Goal: Check status: Check status

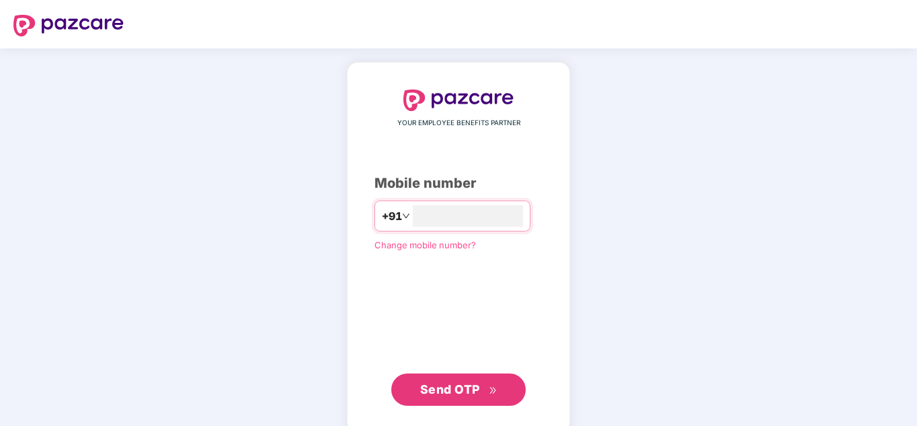
type input "**********"
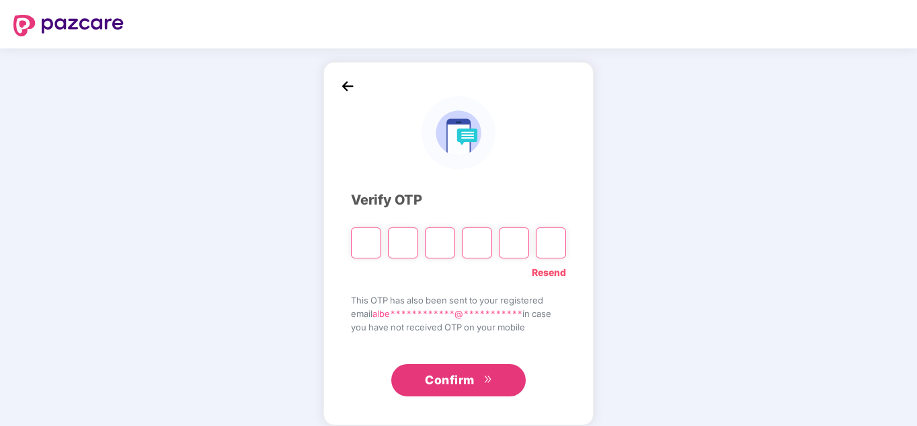
type input "*"
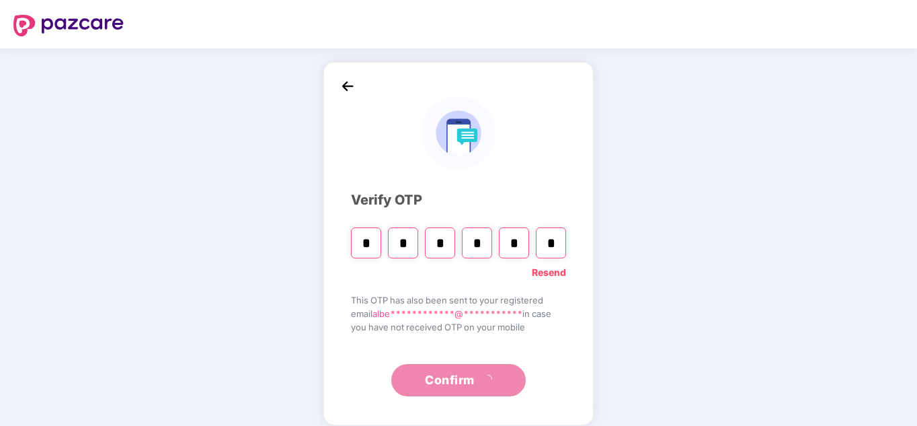
type input "*"
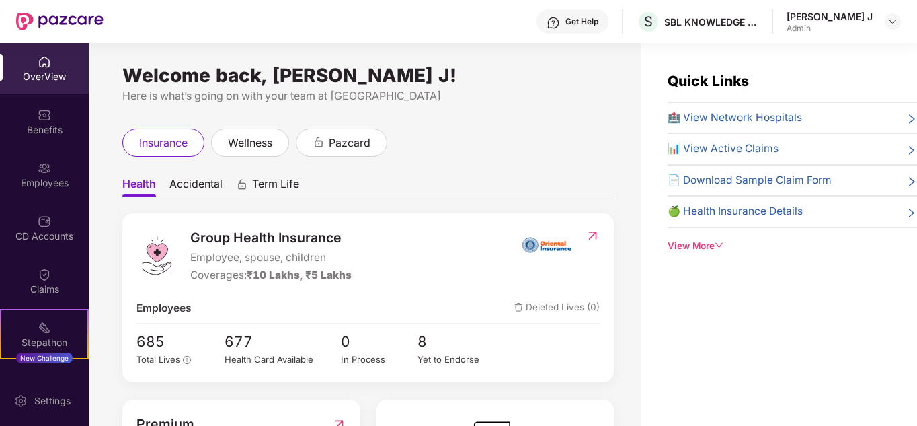
click at [817, 152] on div "📊 View Active Claims" at bounding box center [792, 149] width 249 height 16
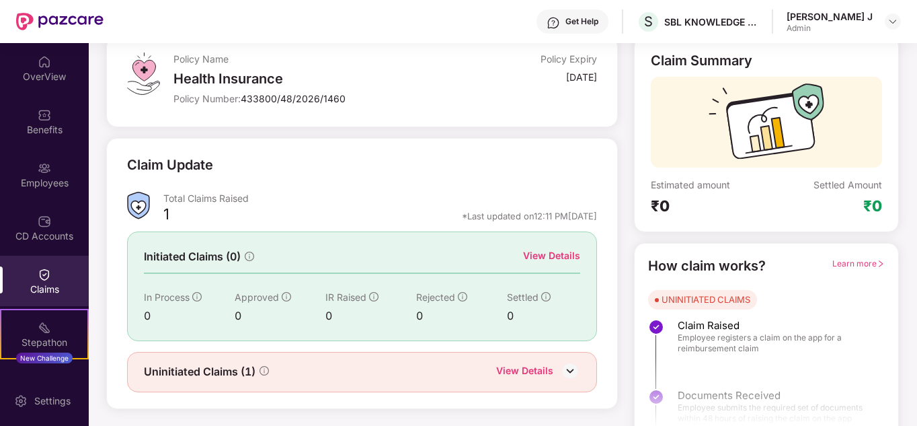
scroll to position [101, 0]
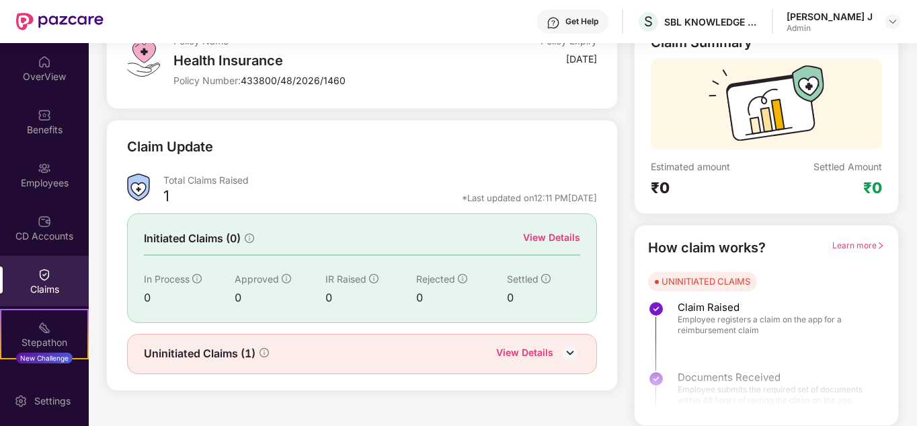
click at [537, 352] on div "View Details" at bounding box center [524, 353] width 57 height 17
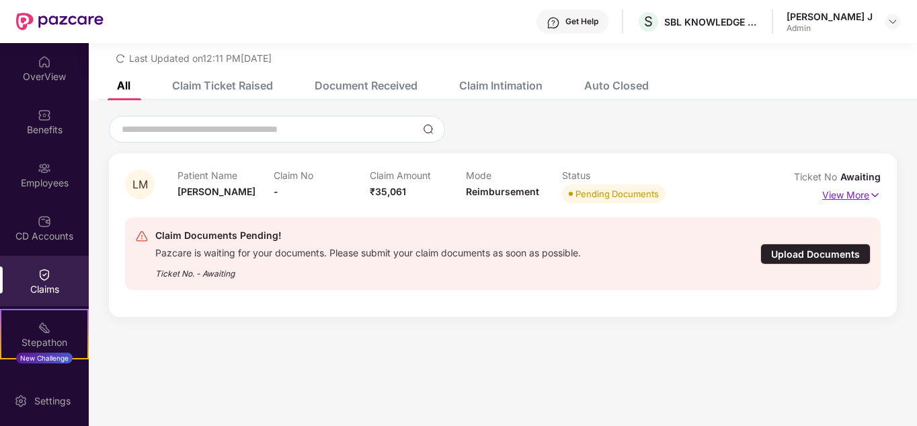
click at [841, 193] on p "View More" at bounding box center [851, 193] width 59 height 18
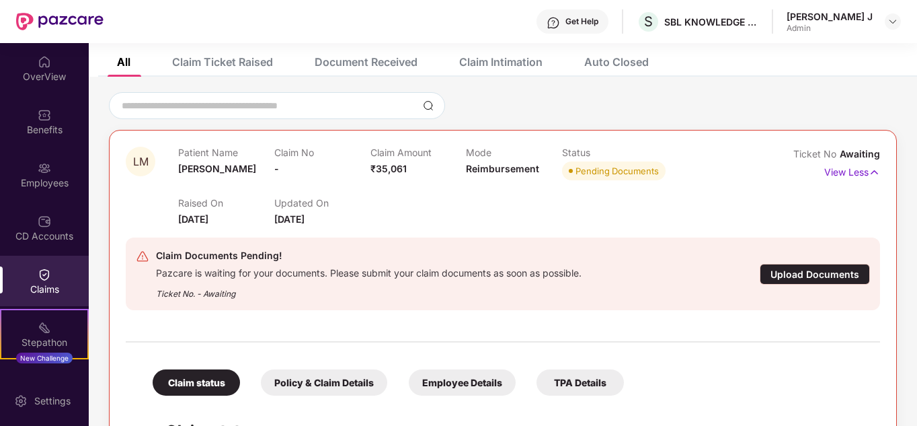
scroll to position [65, 0]
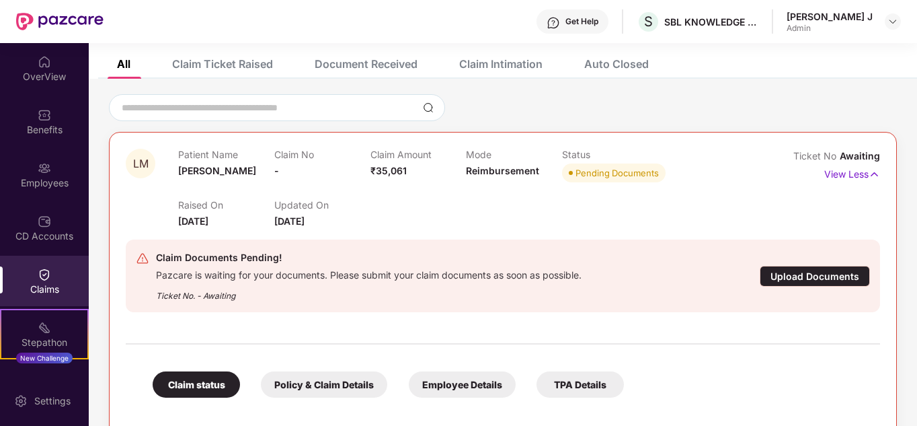
click at [257, 67] on div "Claim Ticket Raised" at bounding box center [222, 63] width 101 height 13
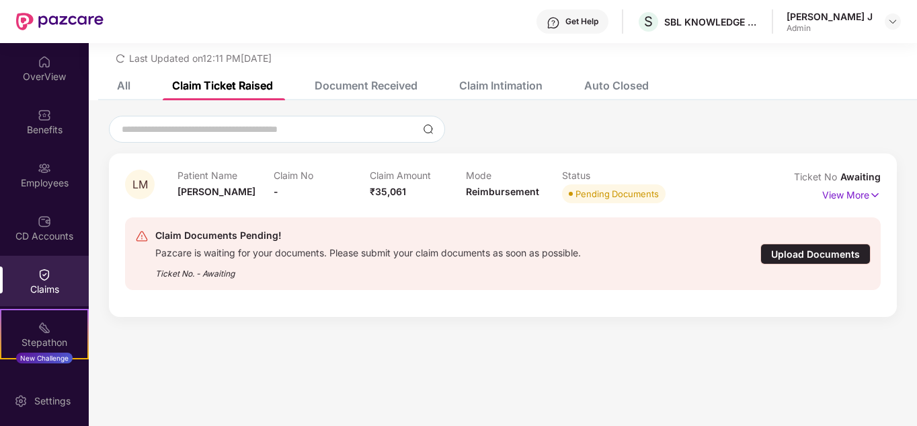
click at [371, 83] on div "Document Received" at bounding box center [366, 85] width 103 height 13
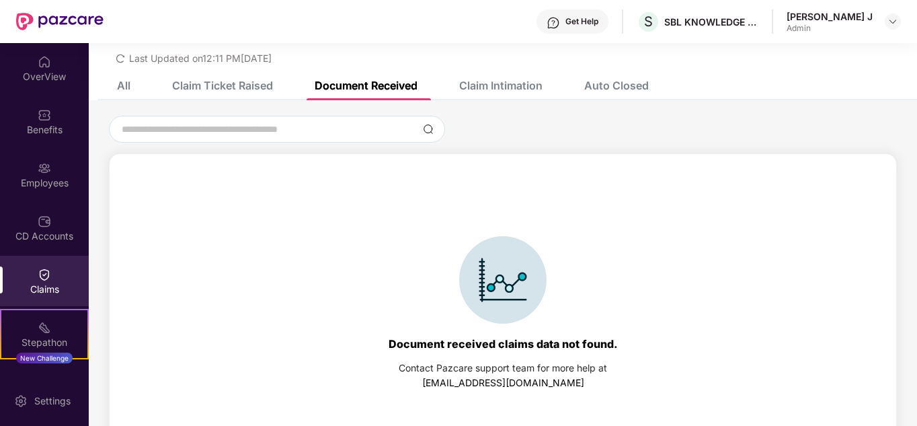
click at [217, 80] on div "Claim Ticket Raised" at bounding box center [222, 85] width 101 height 13
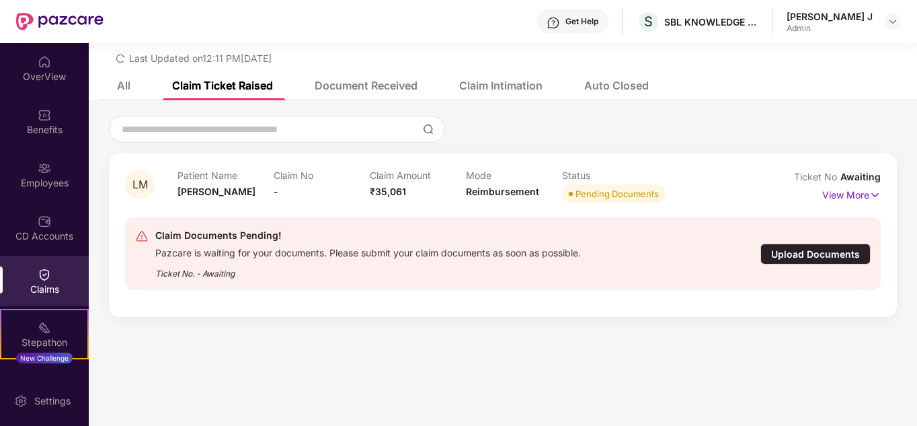
click at [603, 77] on div "Auto Closed" at bounding box center [606, 86] width 85 height 30
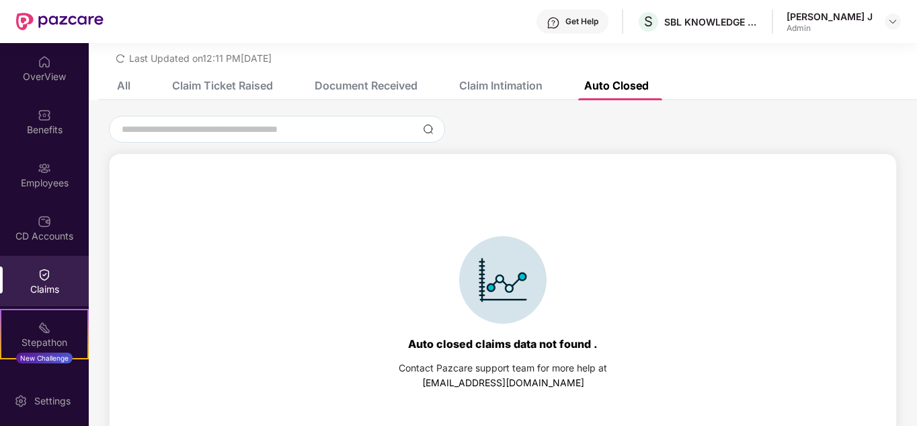
click at [263, 94] on div "Claim Ticket Raised" at bounding box center [212, 86] width 121 height 30
